Goal: Transaction & Acquisition: Obtain resource

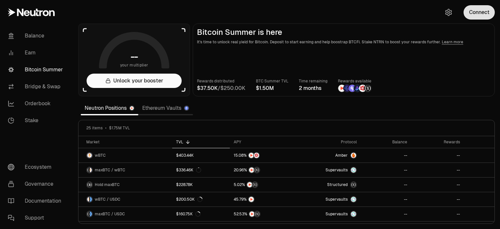
click at [487, 13] on button "Connect" at bounding box center [479, 12] width 31 height 14
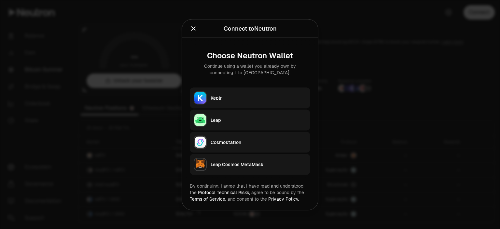
click at [246, 98] on div "Keplr" at bounding box center [259, 97] width 96 height 7
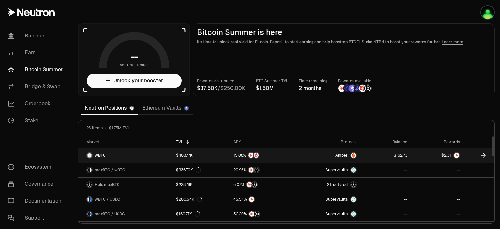
click at [484, 153] on icon at bounding box center [485, 155] width 2 height 4
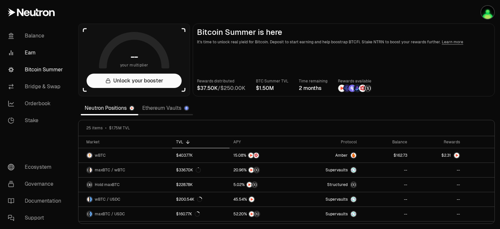
click at [42, 49] on link "Earn" at bounding box center [37, 52] width 68 height 17
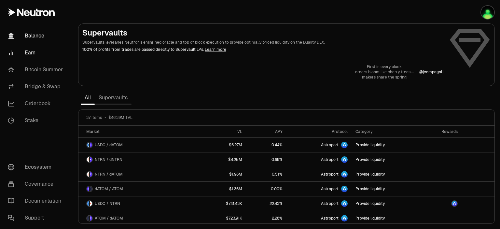
click at [42, 37] on link "Balance" at bounding box center [37, 35] width 68 height 17
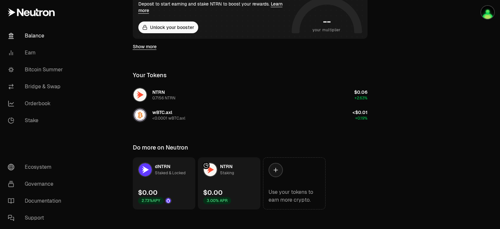
scroll to position [149, 0]
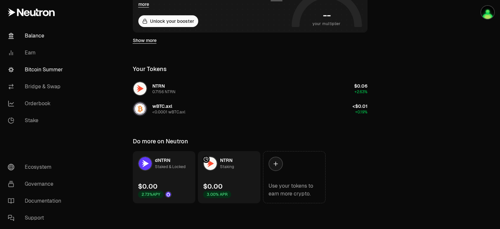
click at [44, 69] on link "Bitcoin Summer" at bounding box center [37, 69] width 68 height 17
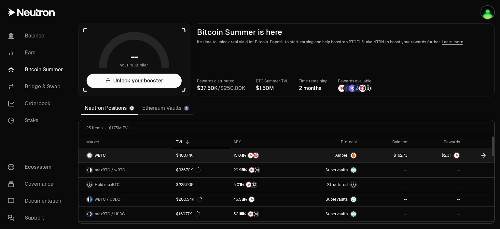
click at [434, 154] on link at bounding box center [437, 155] width 53 height 14
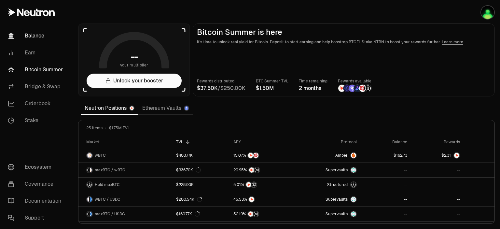
click at [39, 36] on link "Balance" at bounding box center [37, 35] width 68 height 17
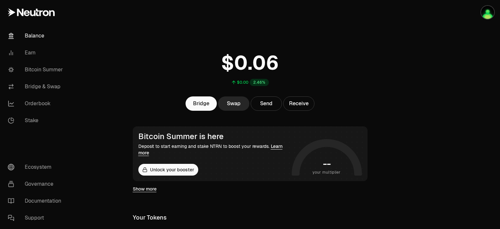
scroll to position [65, 0]
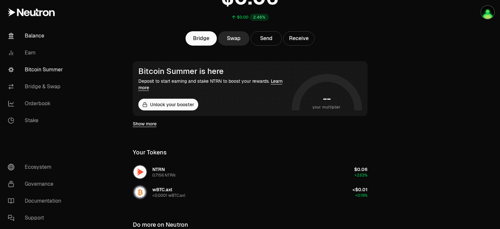
click at [41, 69] on link "Bitcoin Summer" at bounding box center [37, 69] width 68 height 17
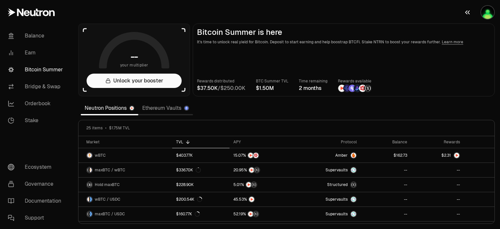
click at [491, 15] on img "button" at bounding box center [488, 12] width 13 height 13
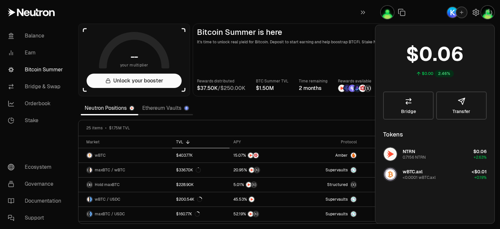
click at [312, 16] on section "-- your multiplier Unlock your booster Bitcoin Summer is here It's time to unlo…" at bounding box center [286, 114] width 427 height 229
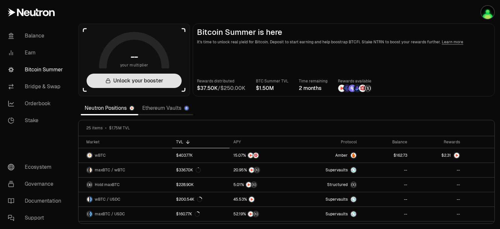
click at [143, 77] on button "Unlock your booster" at bounding box center [134, 81] width 95 height 14
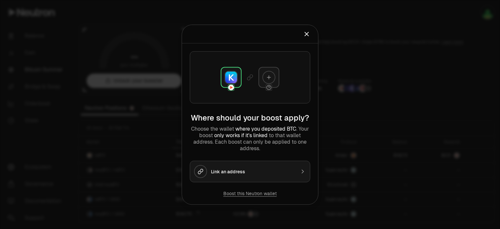
click at [250, 169] on div "Link an address" at bounding box center [253, 171] width 85 height 7
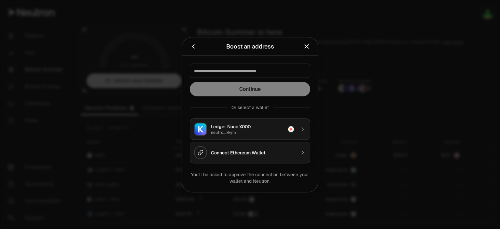
click at [262, 127] on div "Ledger Nano X000" at bounding box center [247, 126] width 73 height 7
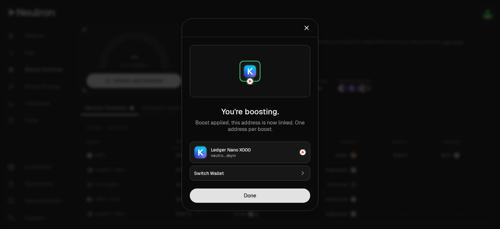
click at [267, 194] on button "Done" at bounding box center [250, 195] width 121 height 14
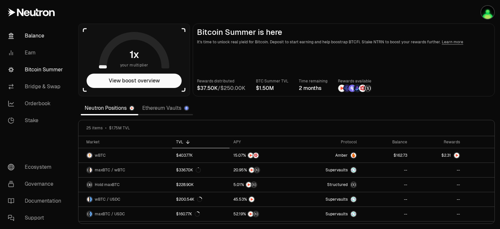
click at [29, 39] on link "Balance" at bounding box center [37, 35] width 68 height 17
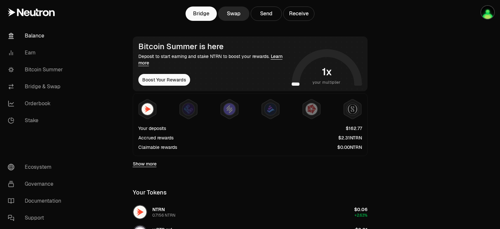
scroll to position [98, 0]
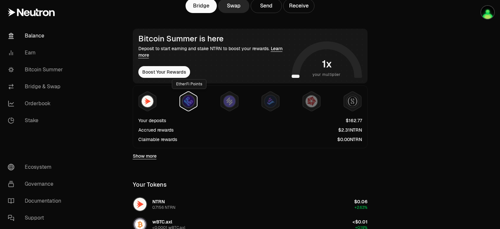
click at [190, 99] on img at bounding box center [189, 101] width 12 height 12
click at [231, 99] on img at bounding box center [230, 101] width 12 height 12
click at [279, 101] on icon at bounding box center [270, 102] width 17 height 20
click at [317, 102] on img at bounding box center [312, 101] width 12 height 12
click at [352, 102] on img at bounding box center [353, 101] width 12 height 12
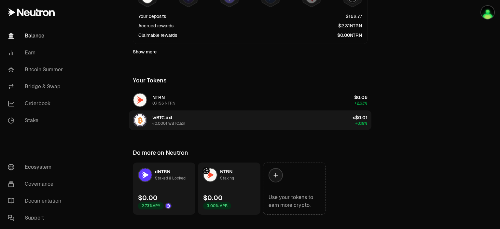
scroll to position [213, 0]
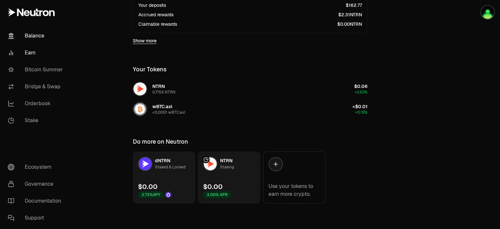
click at [26, 53] on link "Earn" at bounding box center [37, 52] width 68 height 17
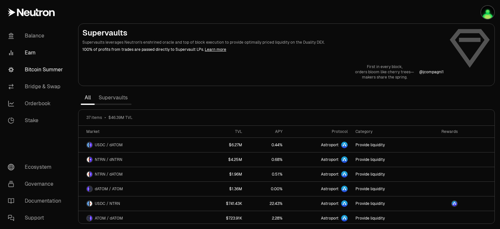
click at [35, 75] on link "Bitcoin Summer" at bounding box center [37, 69] width 68 height 17
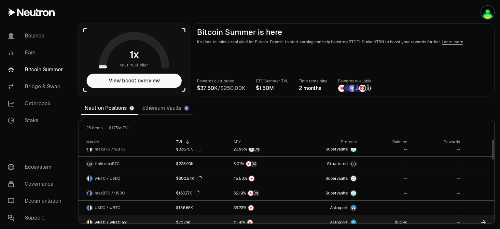
scroll to position [33, 0]
